Goal: Book appointment/travel/reservation

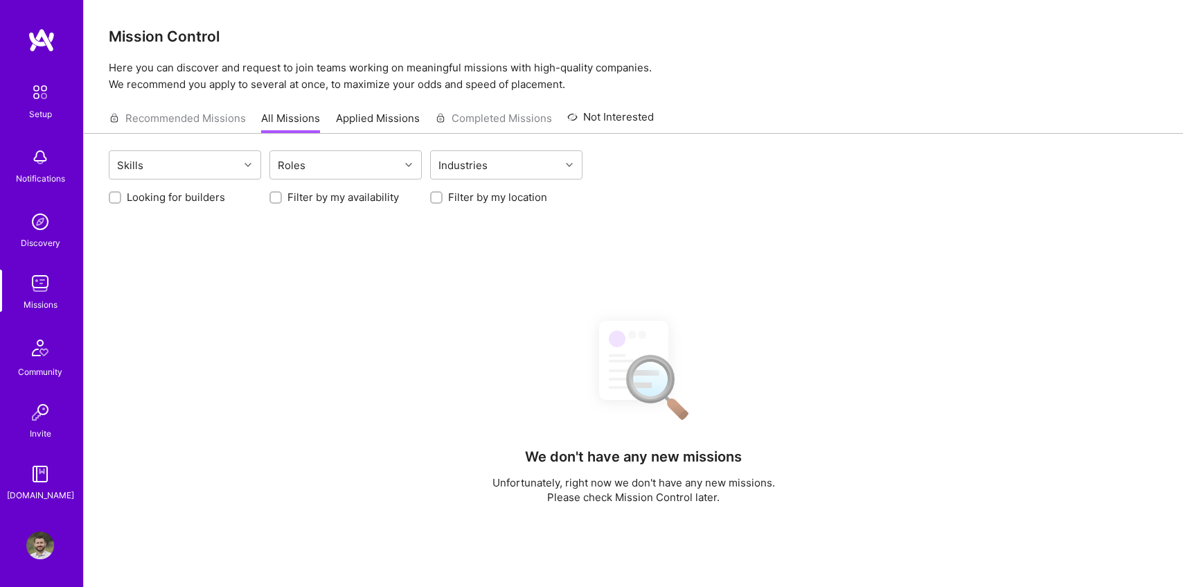
click at [51, 101] on img at bounding box center [40, 92] width 29 height 29
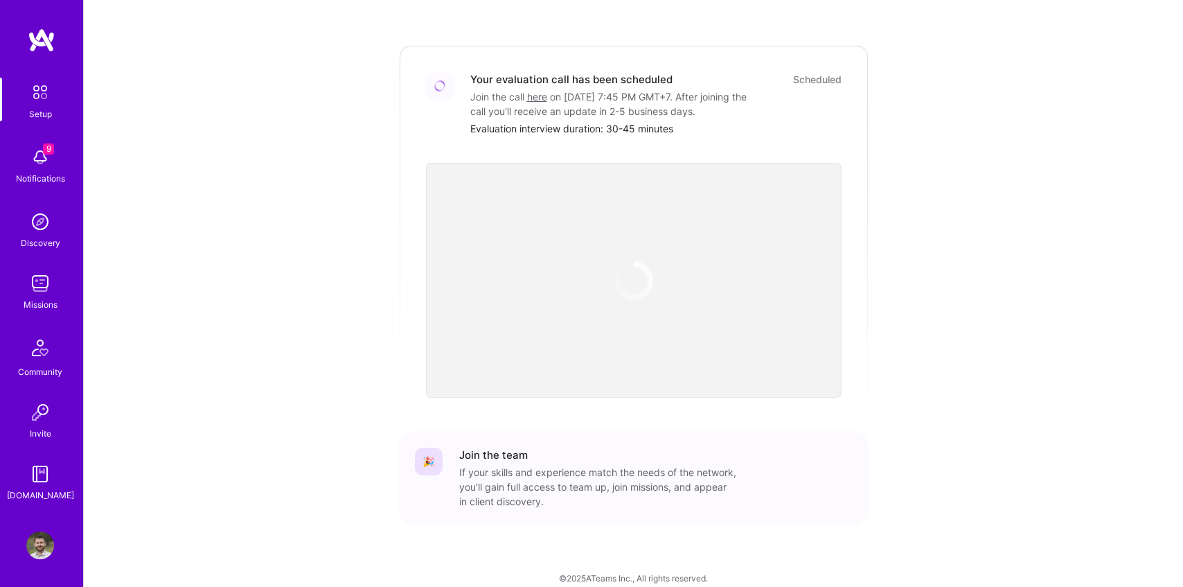
scroll to position [403, 0]
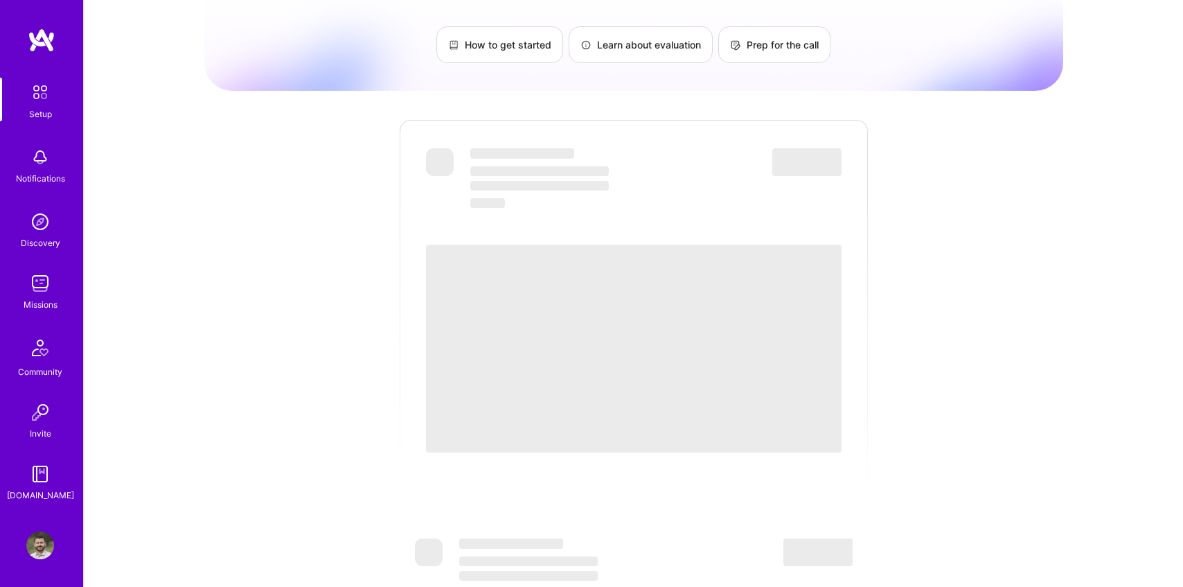
scroll to position [126, 0]
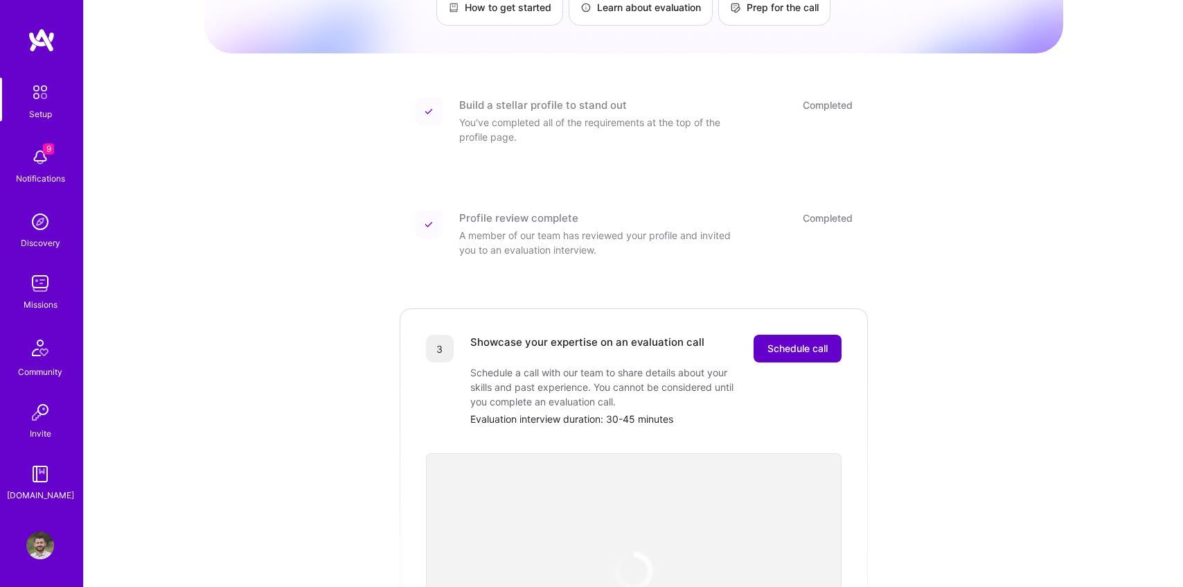
click at [802, 342] on span "Schedule call" at bounding box center [798, 349] width 60 height 14
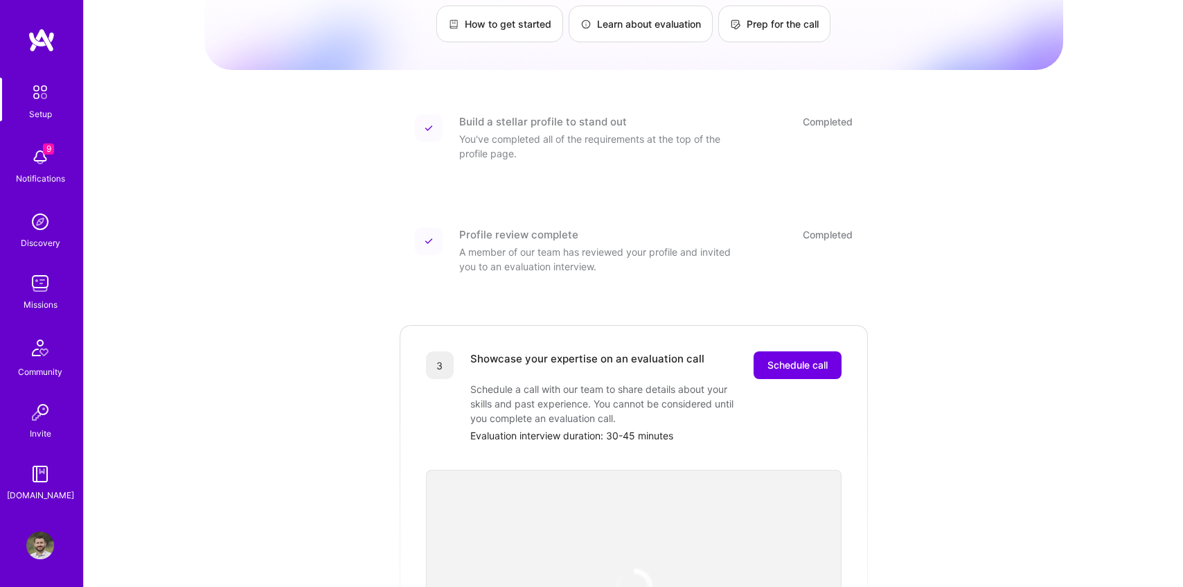
scroll to position [186, 0]
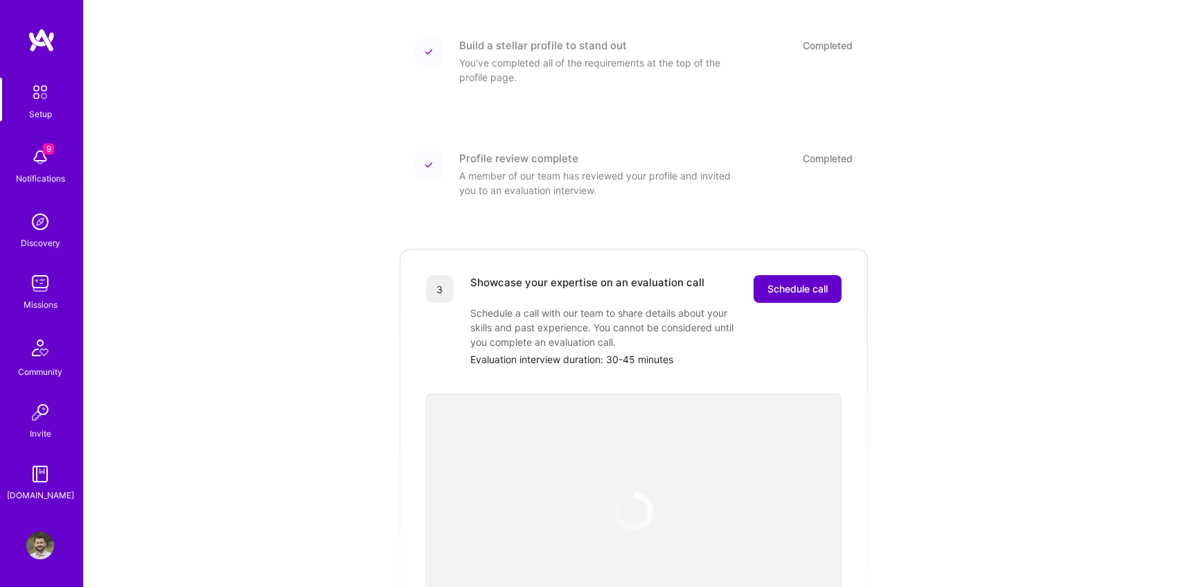
click at [795, 282] on span "Schedule call" at bounding box center [798, 289] width 60 height 14
